Goal: Task Accomplishment & Management: Use online tool/utility

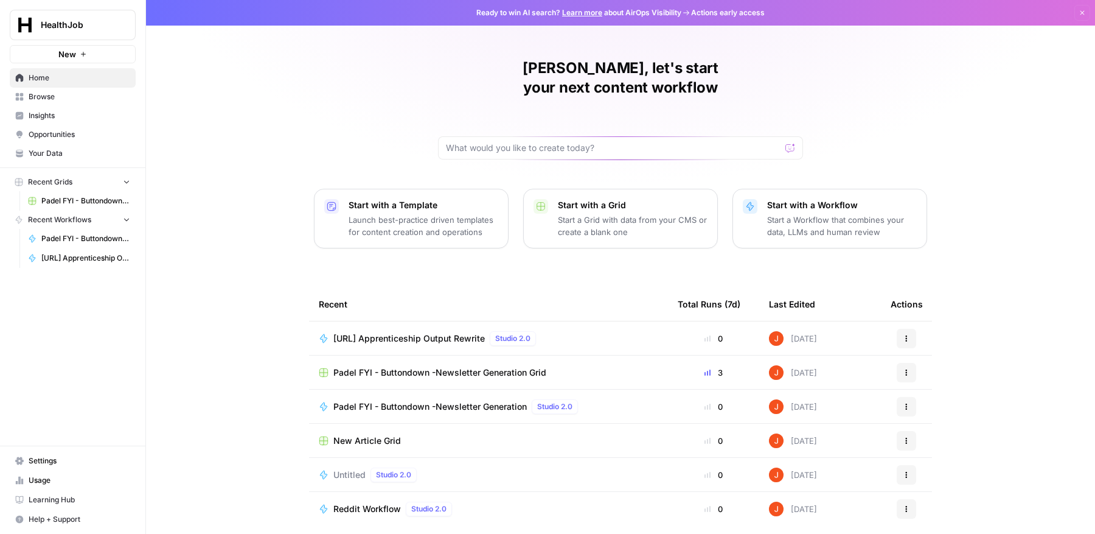
click at [449, 332] on span "[URL] Apprenticeship Output Rewrite" at bounding box center [408, 338] width 151 height 12
